Goal: Transaction & Acquisition: Book appointment/travel/reservation

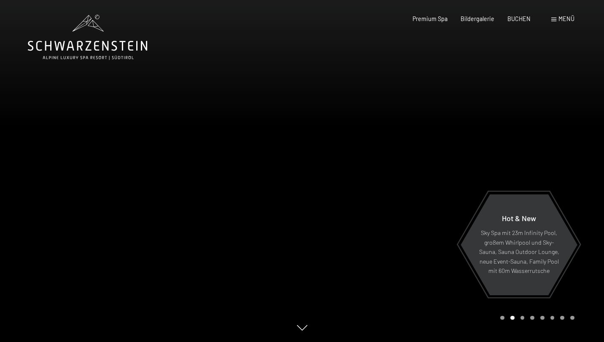
click at [554, 21] on span at bounding box center [553, 20] width 5 height 4
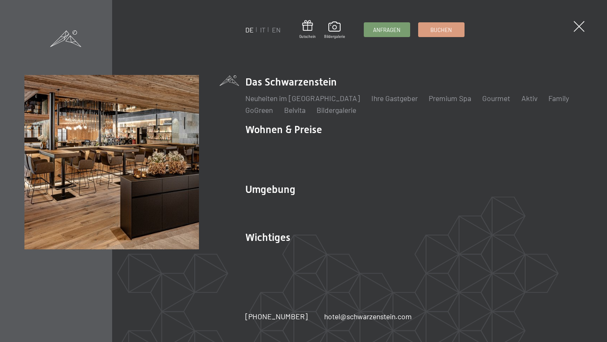
click at [267, 33] on ul "DE IT EN" at bounding box center [262, 29] width 35 height 9
click at [262, 28] on link "IT" at bounding box center [262, 30] width 5 height 8
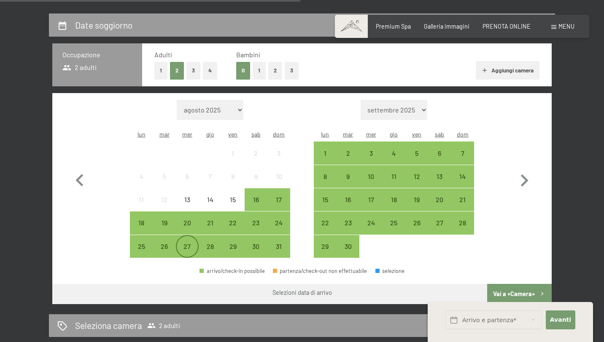
click at [185, 243] on div "27" at bounding box center [187, 253] width 21 height 21
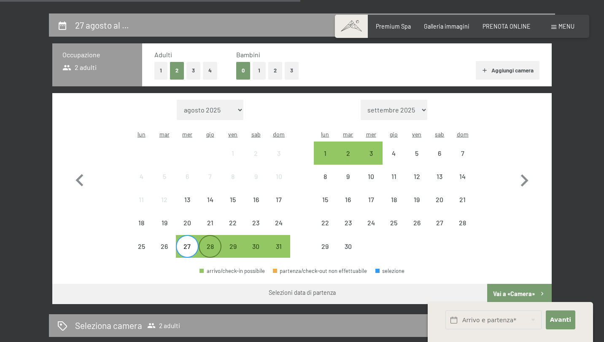
click at [211, 243] on div "28" at bounding box center [209, 253] width 21 height 21
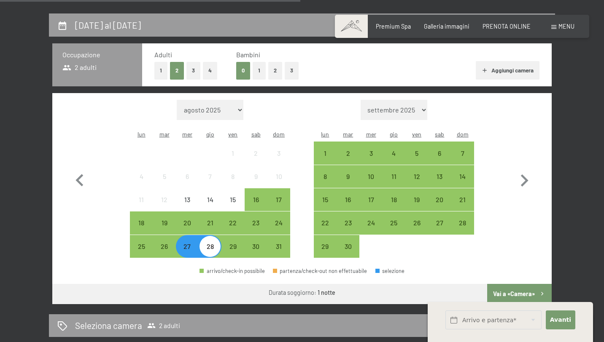
click at [196, 77] on button "3" at bounding box center [193, 70] width 14 height 17
click at [563, 323] on span "Avanti" at bounding box center [560, 320] width 21 height 8
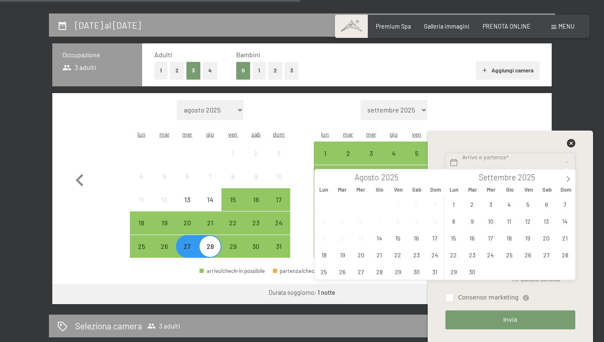
click at [494, 158] on input "text" at bounding box center [510, 162] width 130 height 19
click at [361, 272] on span "27" at bounding box center [360, 271] width 16 height 16
click at [378, 274] on span "28" at bounding box center [379, 271] width 16 height 16
type input "[DATE] - [DATE]"
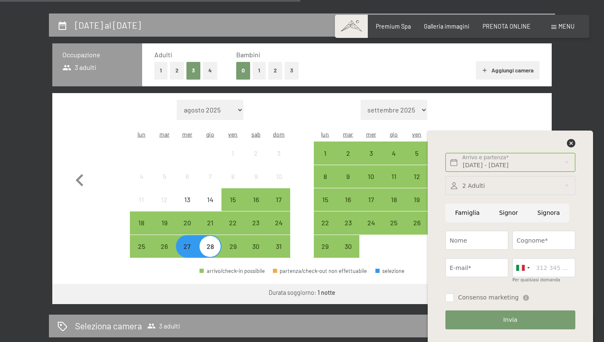
click at [475, 182] on div at bounding box center [510, 185] width 130 height 19
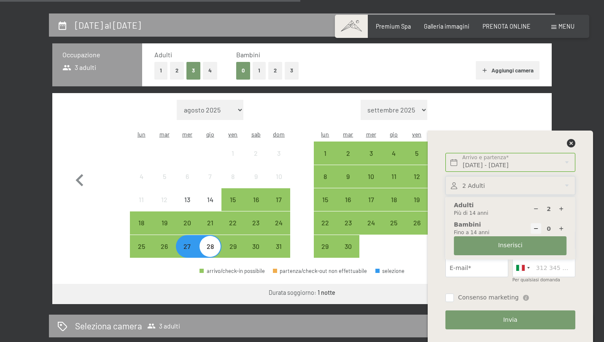
click at [560, 205] on div at bounding box center [561, 209] width 11 height 11
type input "3"
click at [469, 254] on button "Inserisci" at bounding box center [509, 245] width 113 height 19
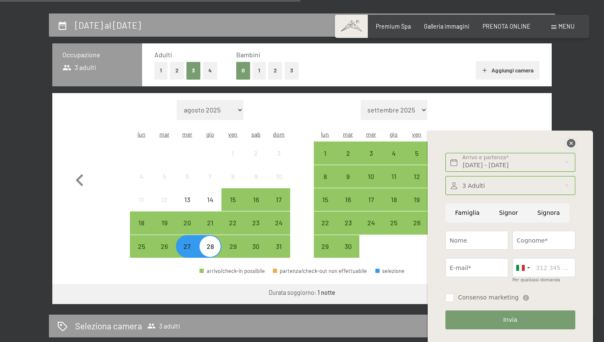
click at [571, 143] on icon at bounding box center [570, 143] width 8 height 8
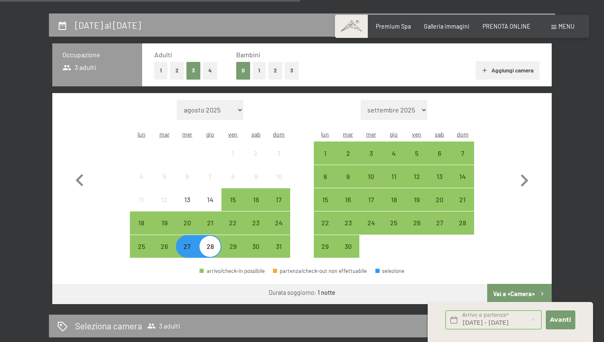
click at [527, 284] on button "Vai a «Camera»" at bounding box center [519, 294] width 64 height 20
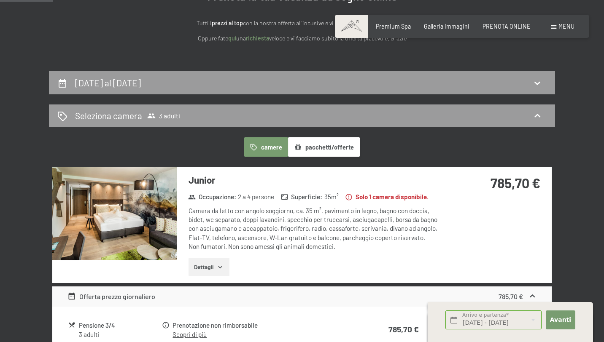
scroll to position [111, 0]
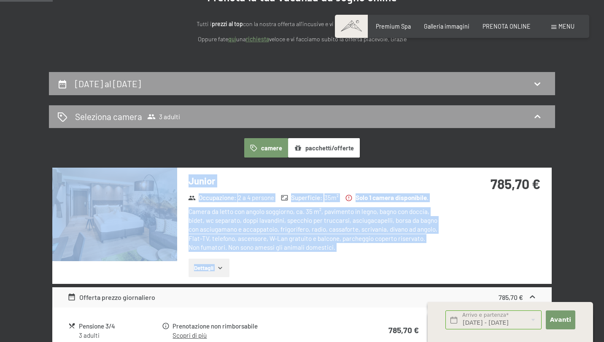
drag, startPoint x: 473, startPoint y: 178, endPoint x: 556, endPoint y: 178, distance: 83.0
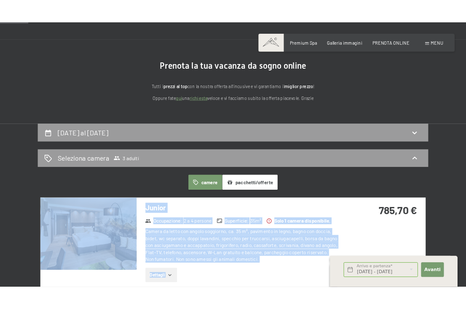
scroll to position [78, 0]
